Goal: Browse casually

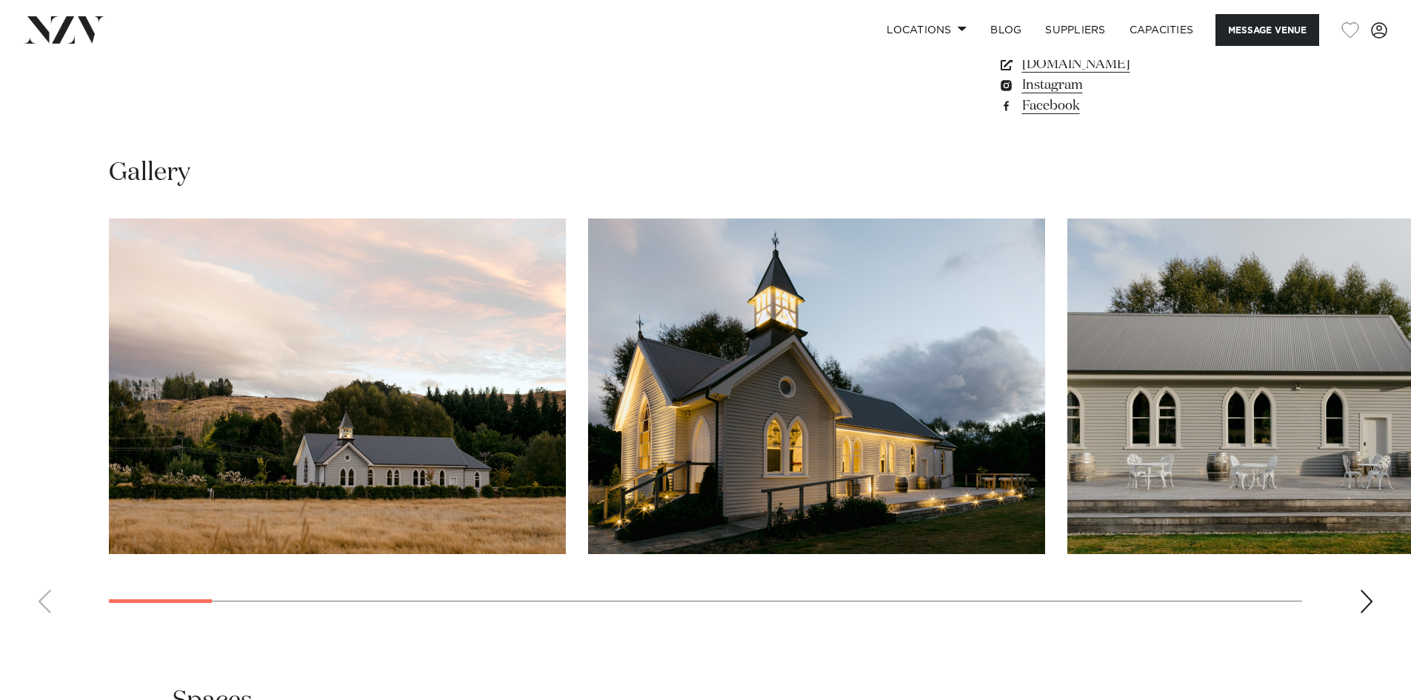
scroll to position [1432, 0]
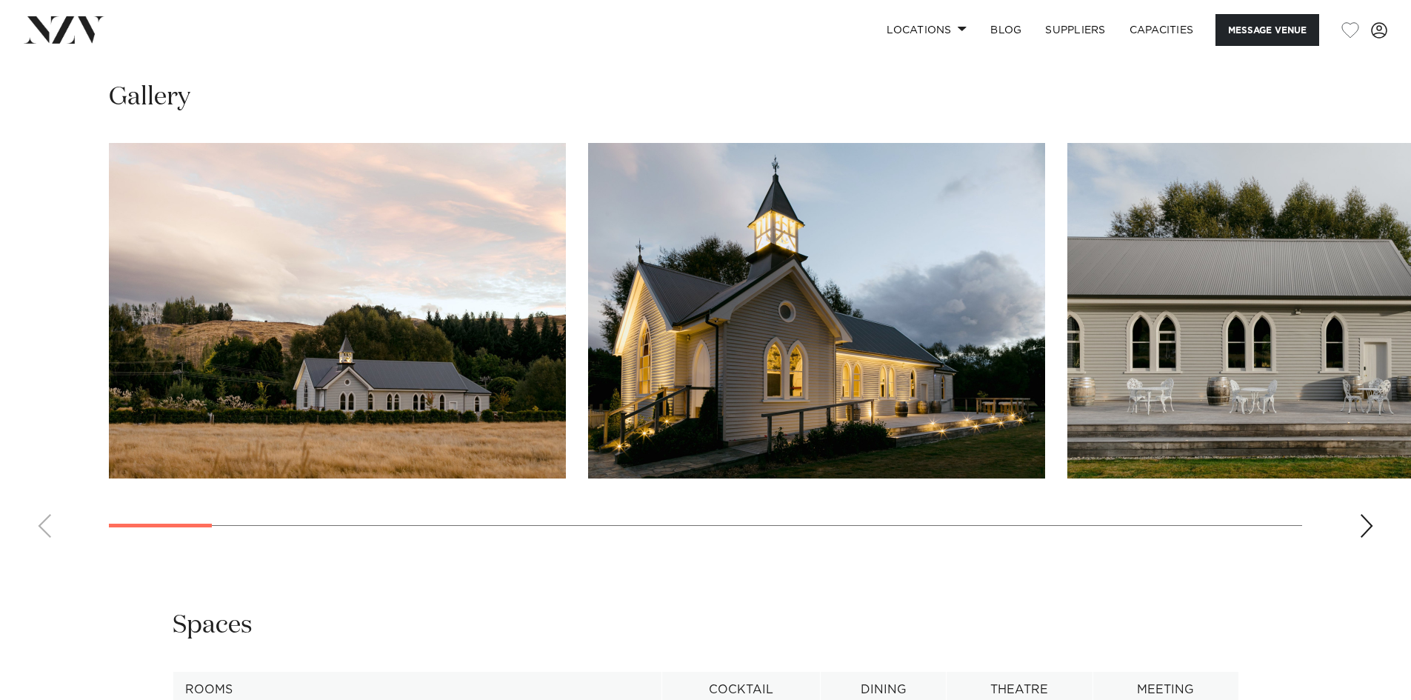
click at [1368, 515] on div "Next slide" at bounding box center [1366, 526] width 15 height 24
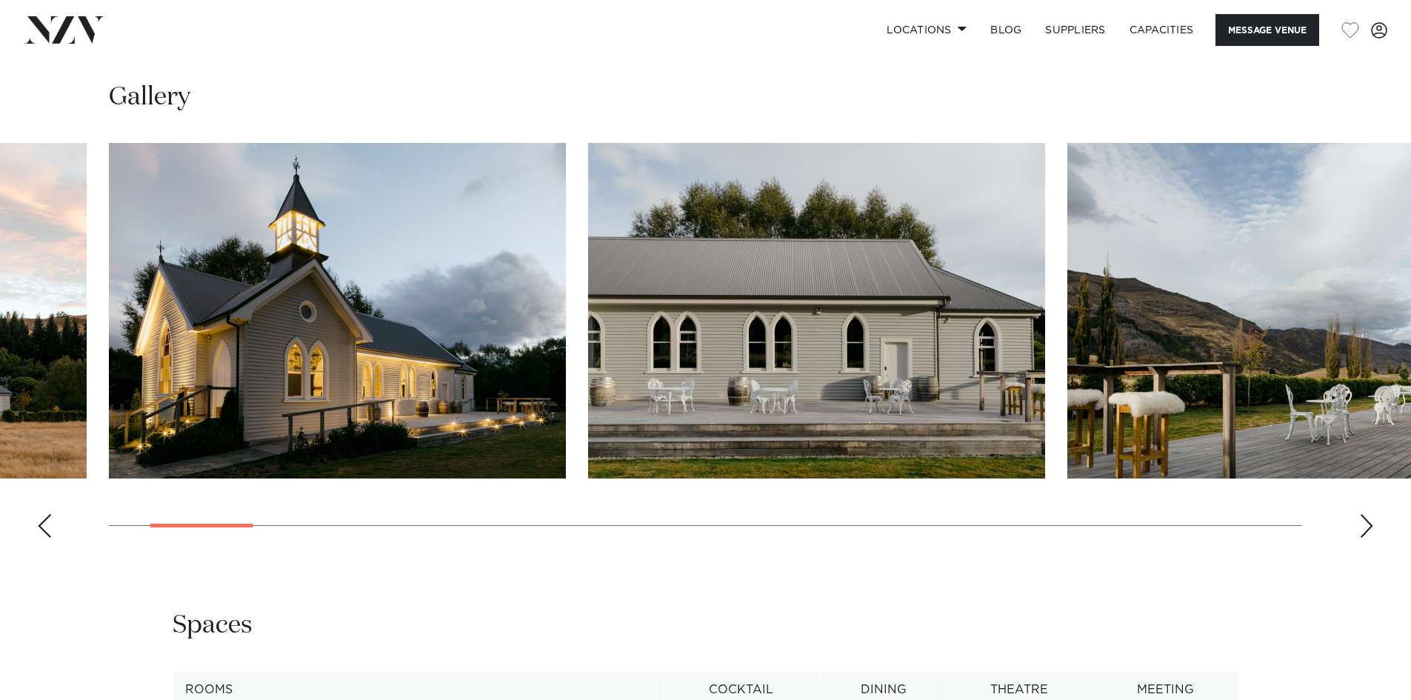
click at [1368, 515] on div "Next slide" at bounding box center [1366, 526] width 15 height 24
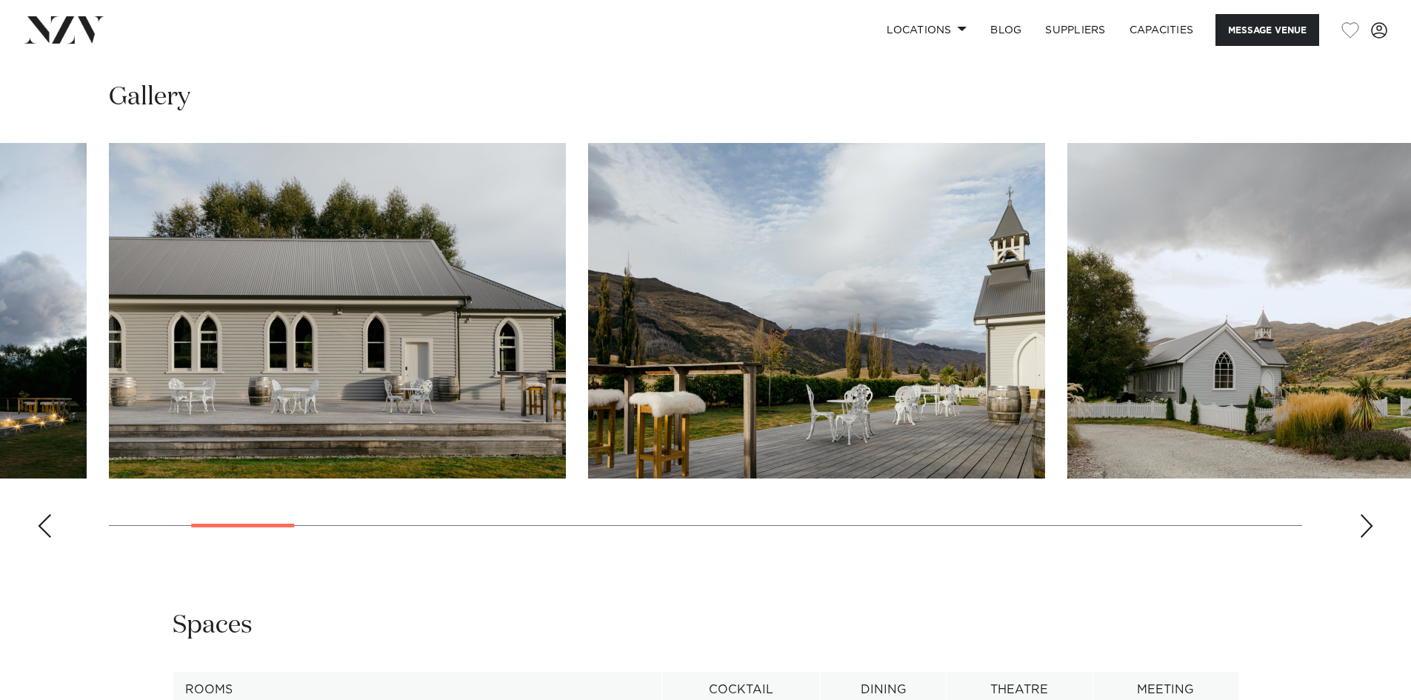
click at [1367, 533] on div "Next slide" at bounding box center [1366, 526] width 15 height 24
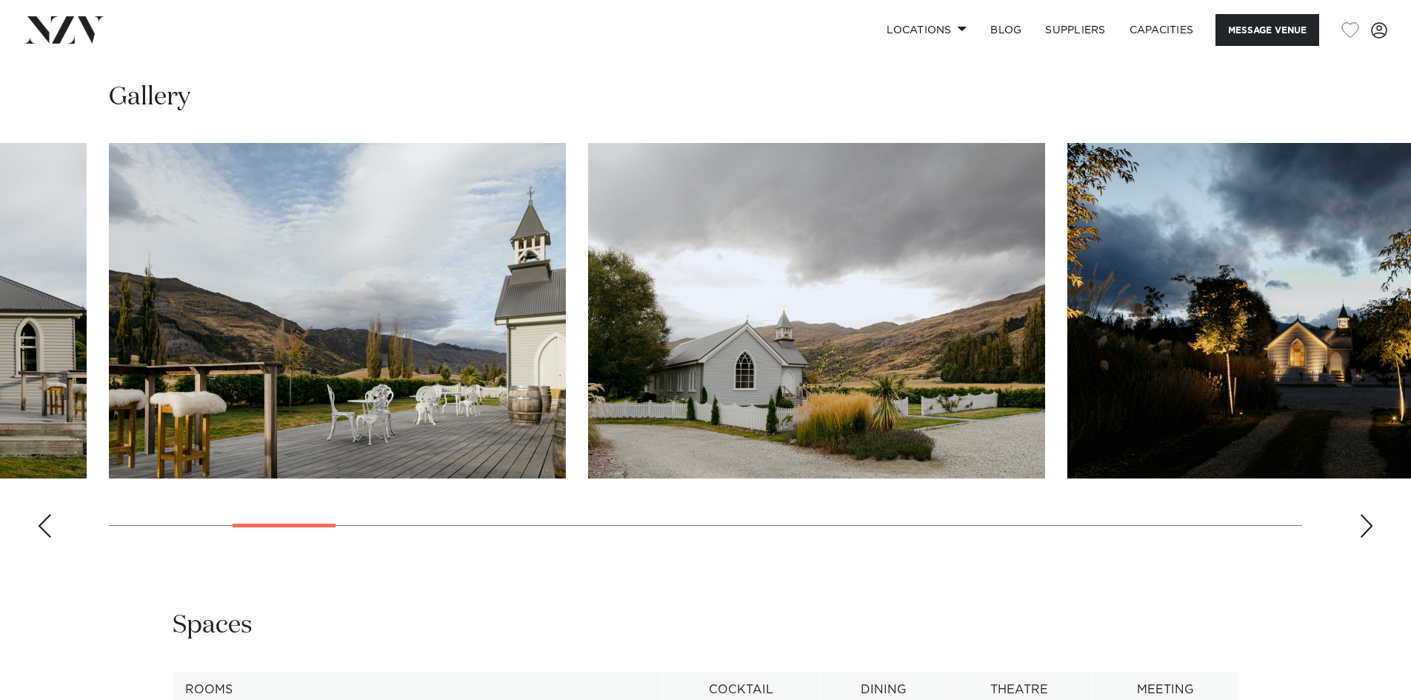
click at [1367, 533] on div "Next slide" at bounding box center [1366, 526] width 15 height 24
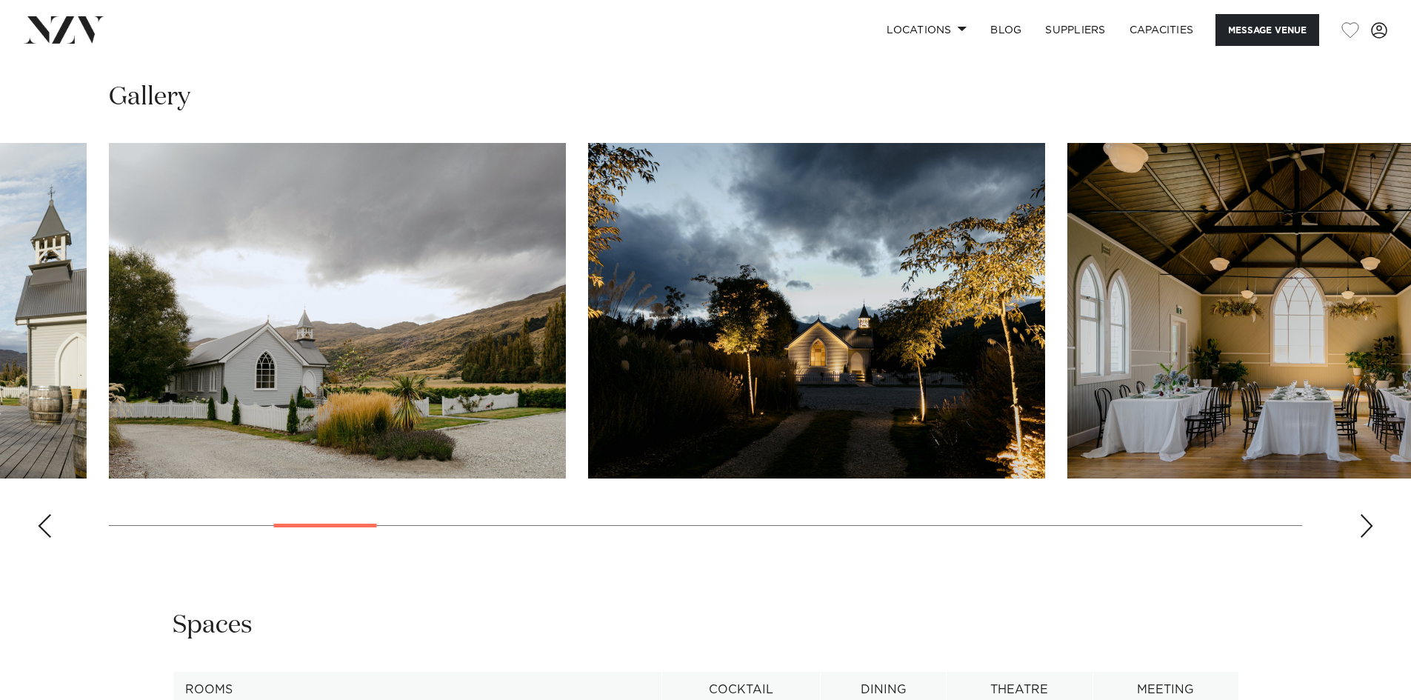
click at [1367, 533] on div "Next slide" at bounding box center [1366, 526] width 15 height 24
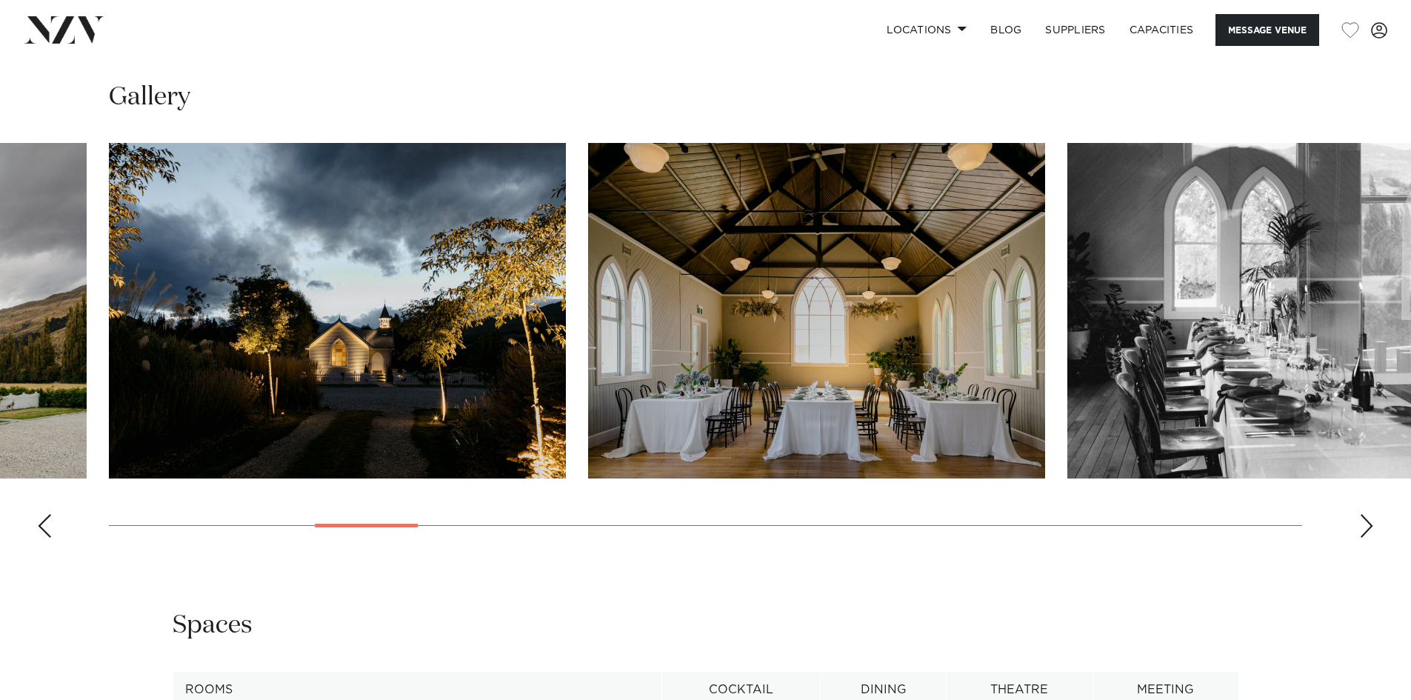
click at [1367, 533] on div "Next slide" at bounding box center [1366, 526] width 15 height 24
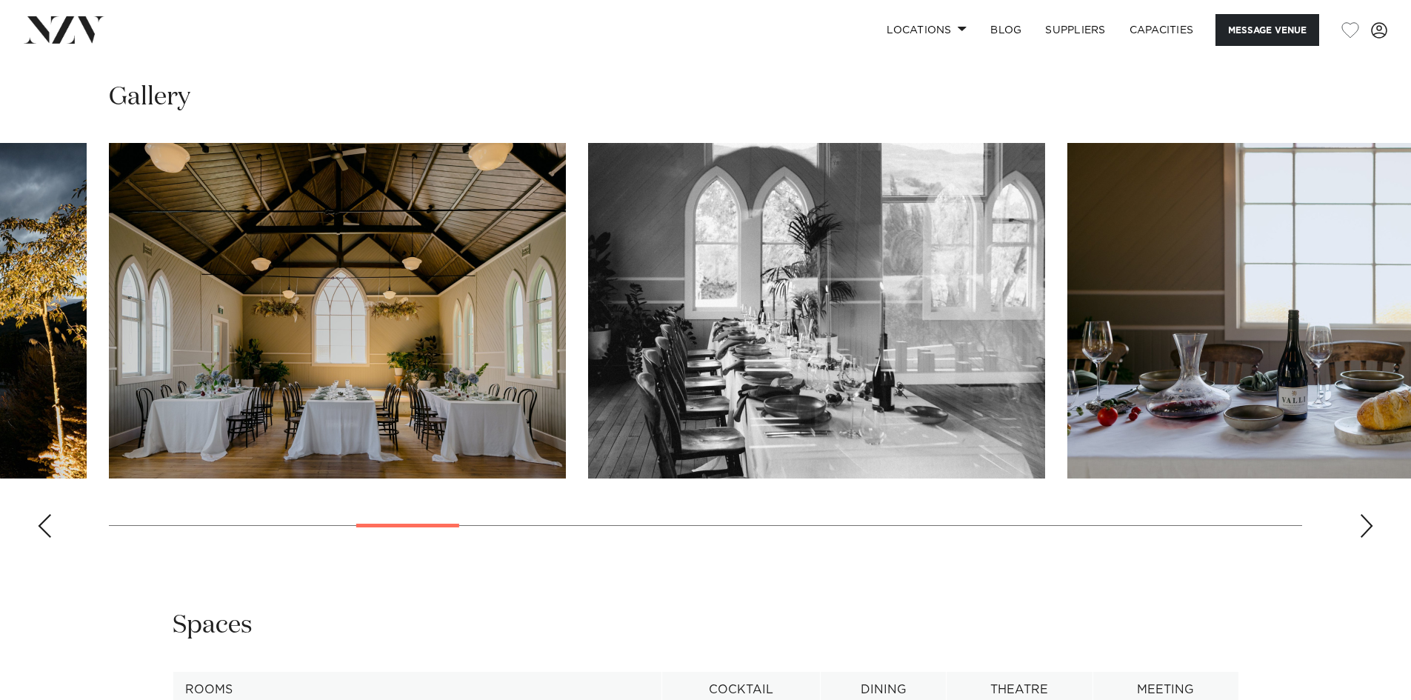
click at [1367, 533] on div "Next slide" at bounding box center [1366, 526] width 15 height 24
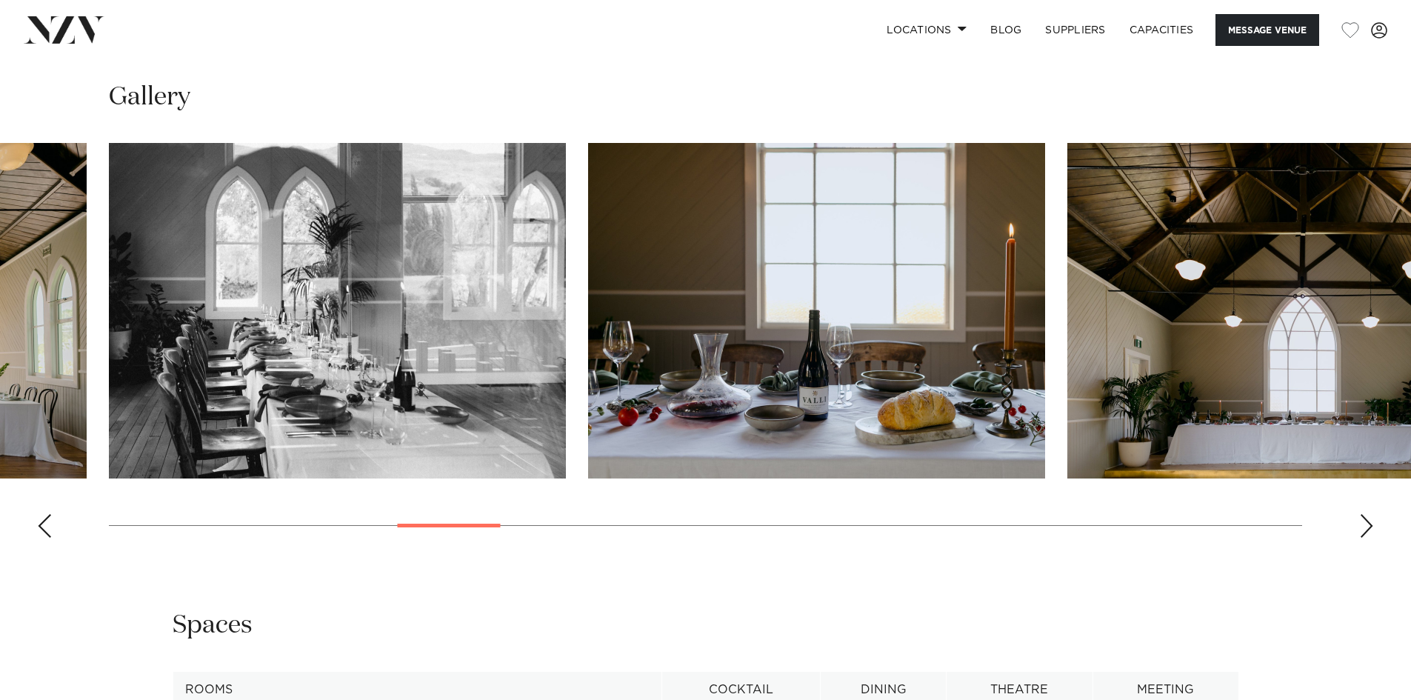
click at [1367, 533] on div "Next slide" at bounding box center [1366, 526] width 15 height 24
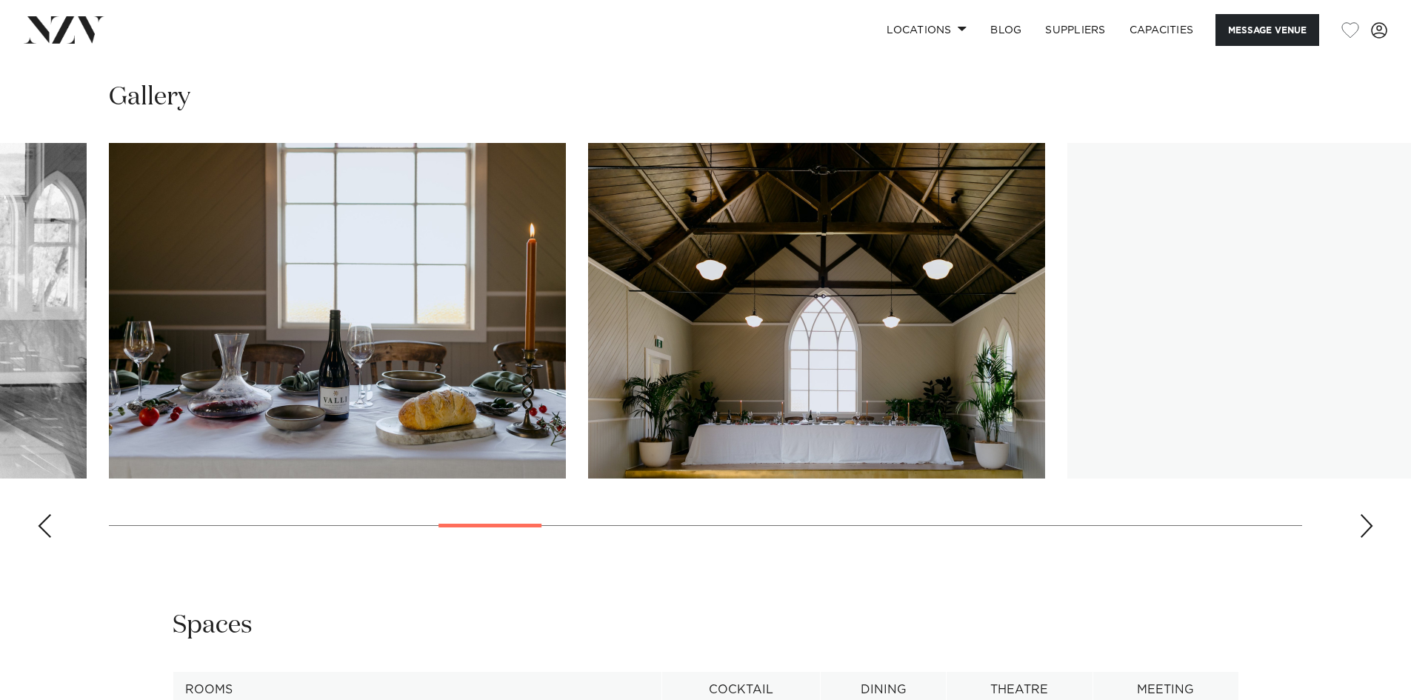
click at [1367, 533] on div "Next slide" at bounding box center [1366, 526] width 15 height 24
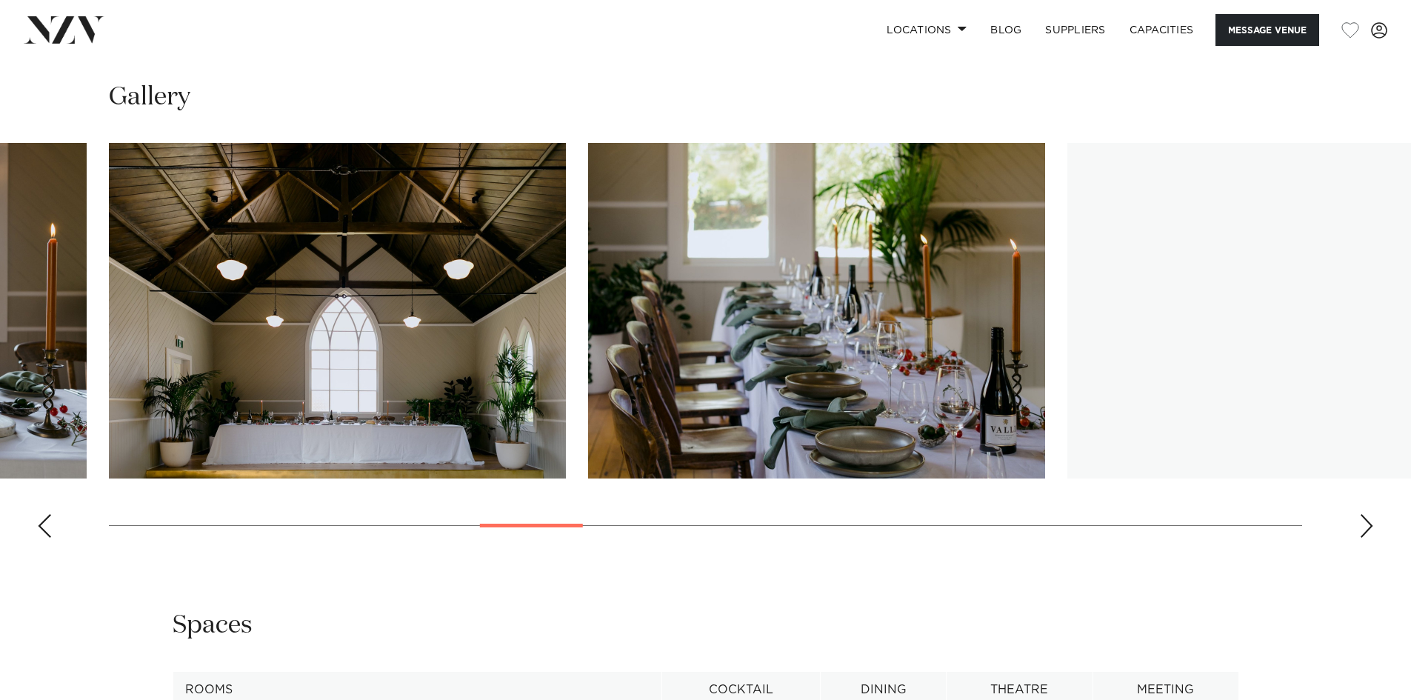
click at [1367, 533] on div "Next slide" at bounding box center [1366, 526] width 15 height 24
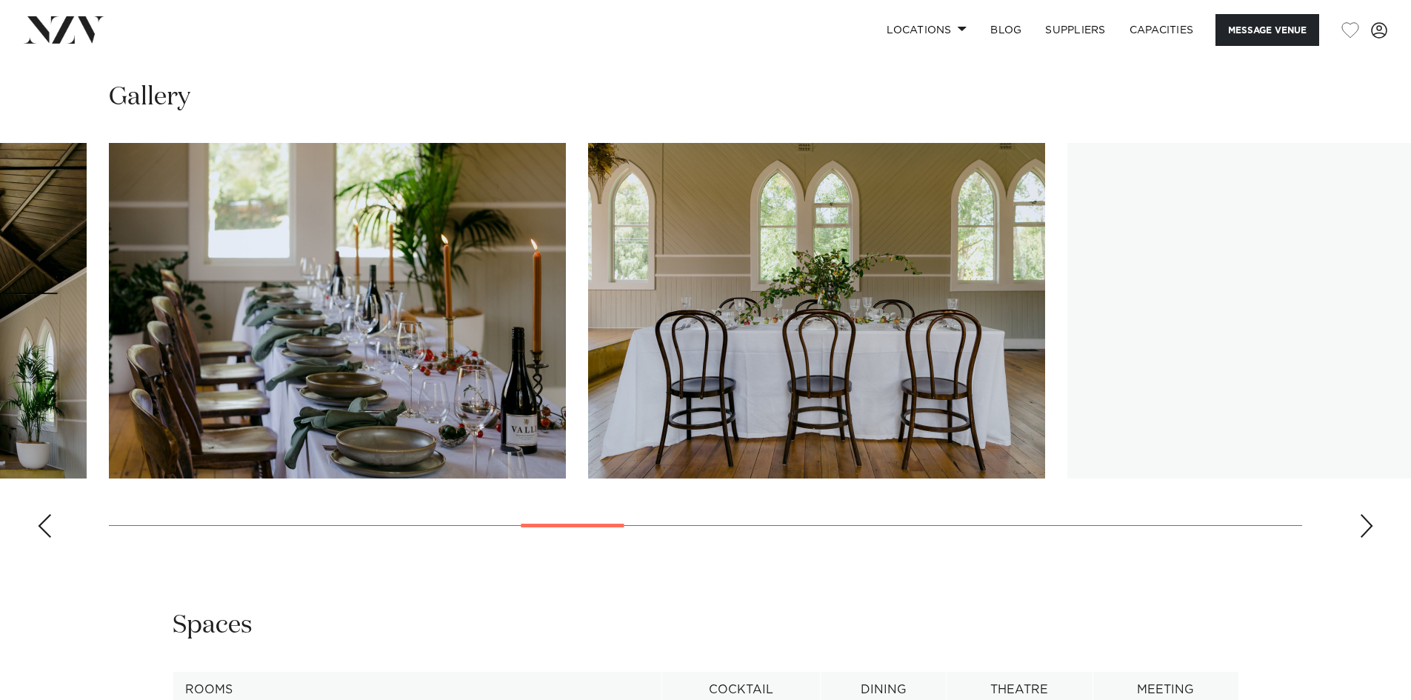
click at [1367, 533] on div "Next slide" at bounding box center [1366, 526] width 15 height 24
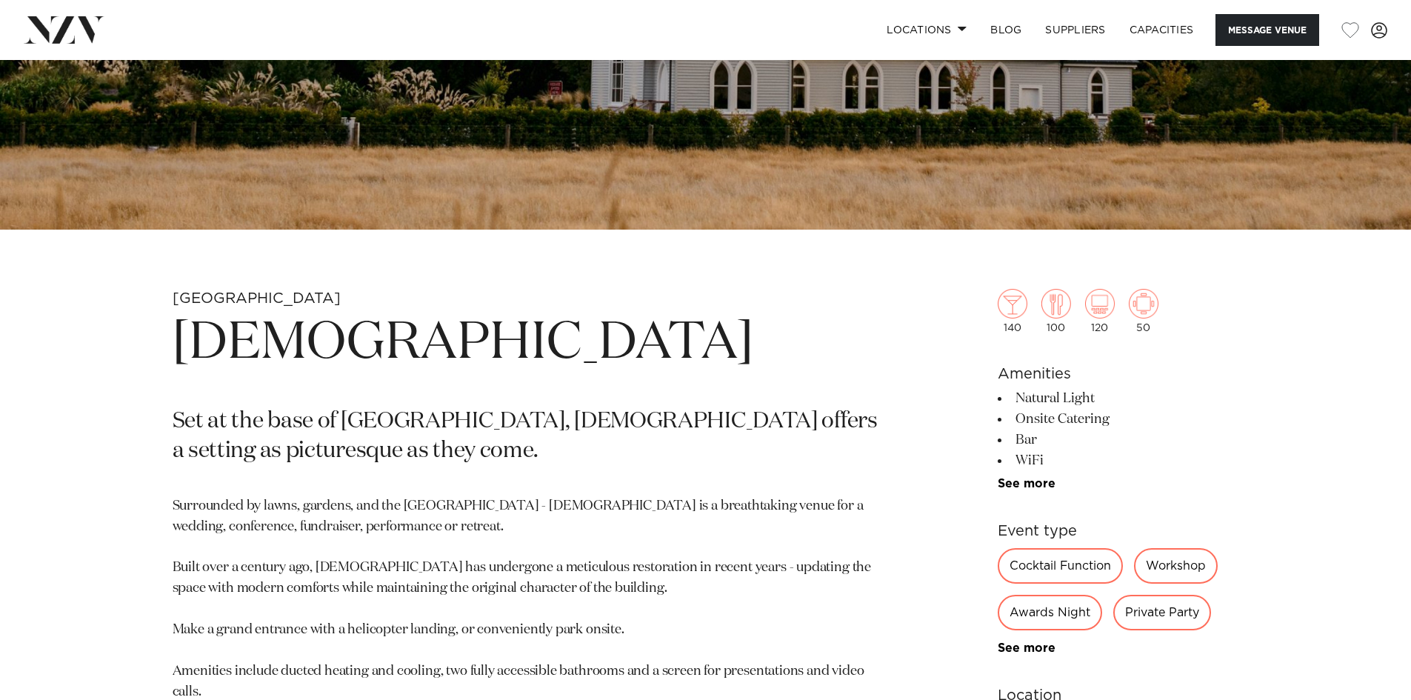
scroll to position [518, 0]
